Goal: Task Accomplishment & Management: Use online tool/utility

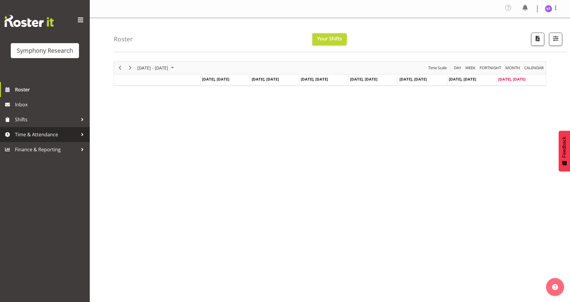
click at [43, 135] on span "Time & Attendance" at bounding box center [46, 134] width 63 height 9
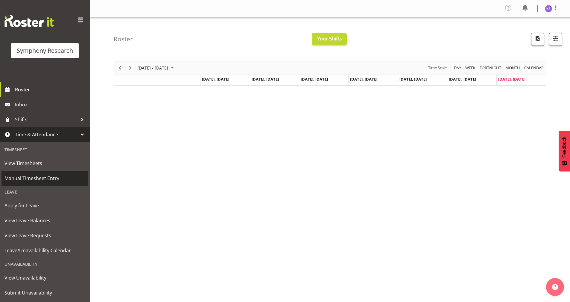
click at [41, 180] on span "Manual Timesheet Entry" at bounding box center [44, 178] width 81 height 9
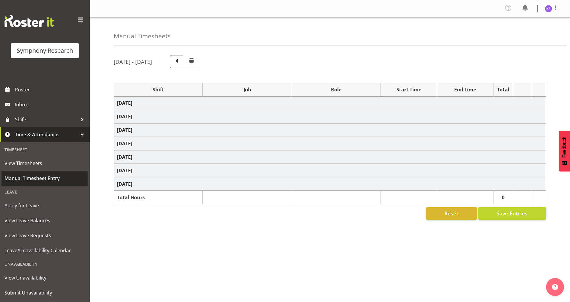
select select "41604"
select select "10527"
select select "358"
select select "41604"
select select "10527"
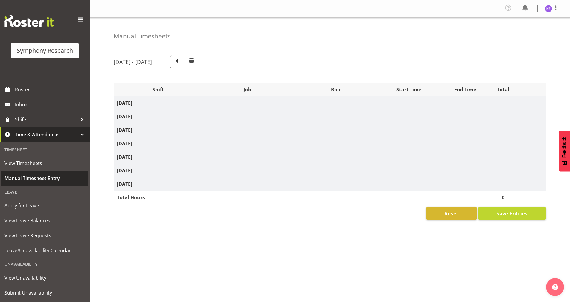
select select "358"
select select "81298"
select select "10587"
select select "358"
select select "41604"
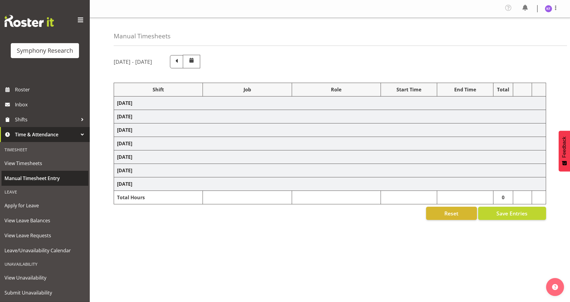
select select "10527"
select select "358"
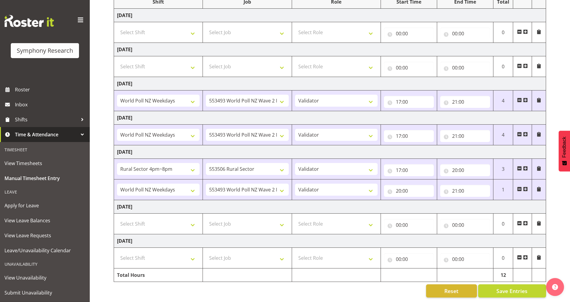
scroll to position [92, 0]
click at [42, 86] on span "Roster" at bounding box center [51, 89] width 72 height 9
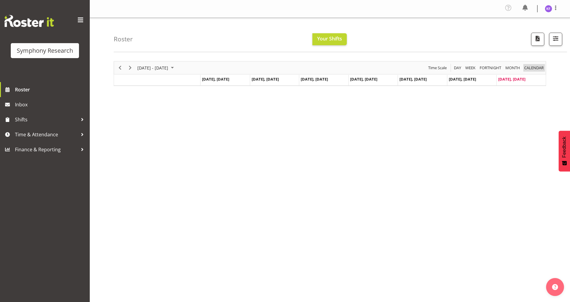
click at [536, 67] on span "calendar" at bounding box center [534, 67] width 21 height 7
